Goal: Check status

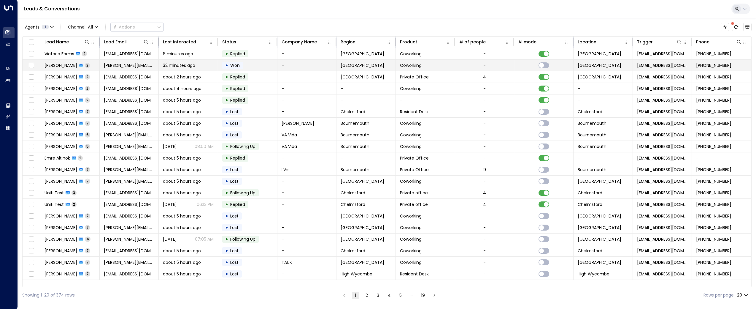
click at [60, 64] on span "[PERSON_NAME]" at bounding box center [61, 65] width 33 height 6
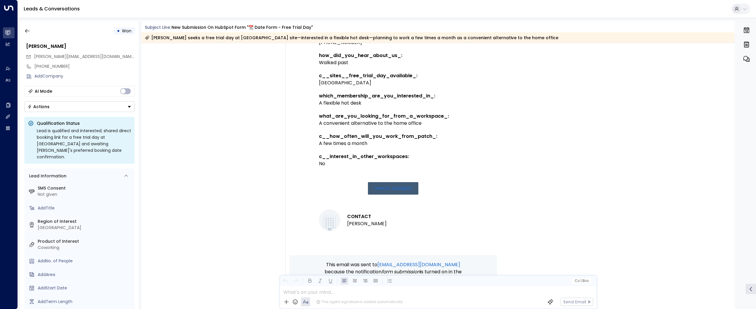
scroll to position [498, 0]
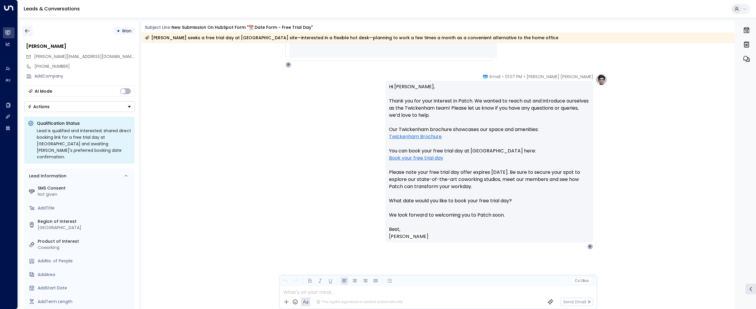
click at [29, 30] on icon "button" at bounding box center [27, 31] width 6 height 6
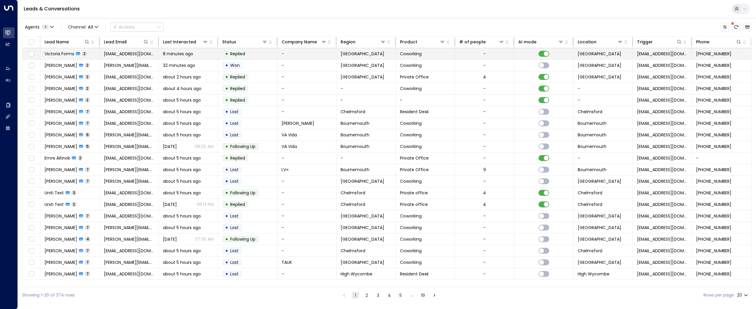
click at [58, 58] on td "Victoria Forms 2" at bounding box center [69, 53] width 59 height 11
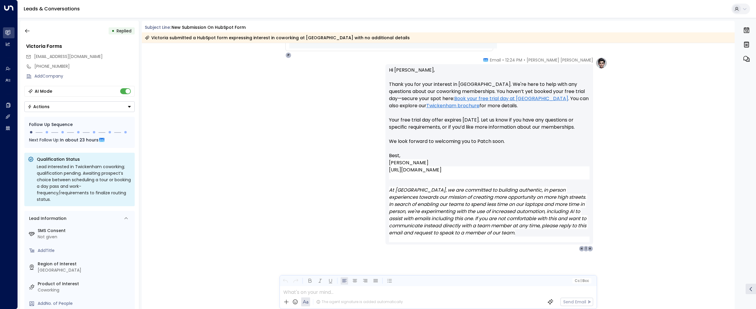
scroll to position [393, 0]
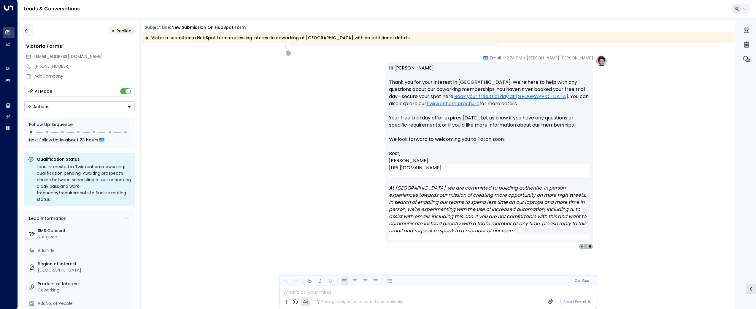
click at [26, 28] on icon "button" at bounding box center [27, 31] width 6 height 6
